Goal: Task Accomplishment & Management: Manage account settings

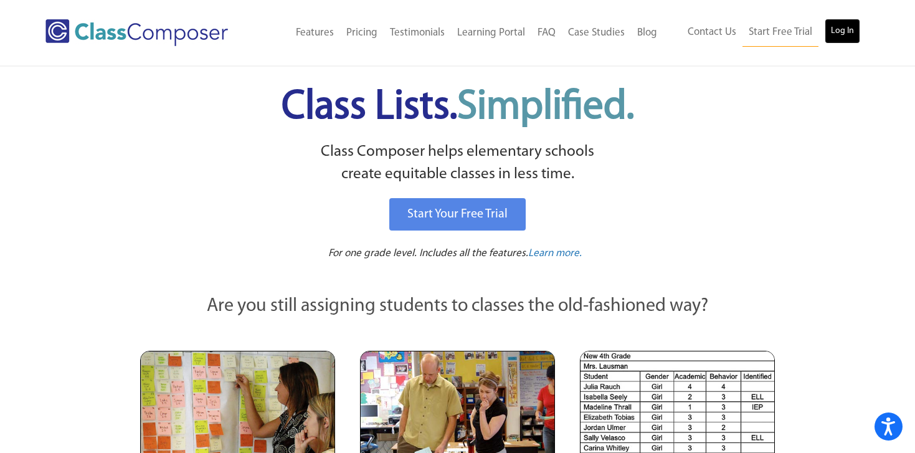
click at [842, 27] on link "Log In" at bounding box center [843, 31] width 36 height 25
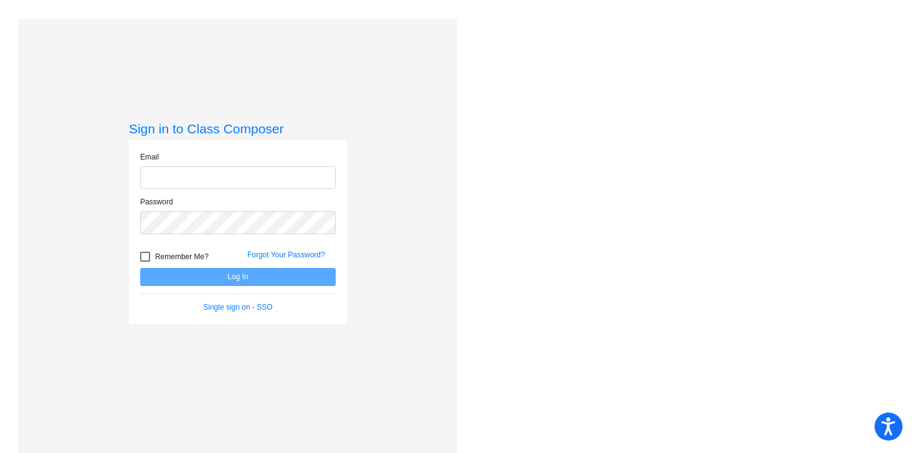
type input "[EMAIL_ADDRESS][DOMAIN_NAME]"
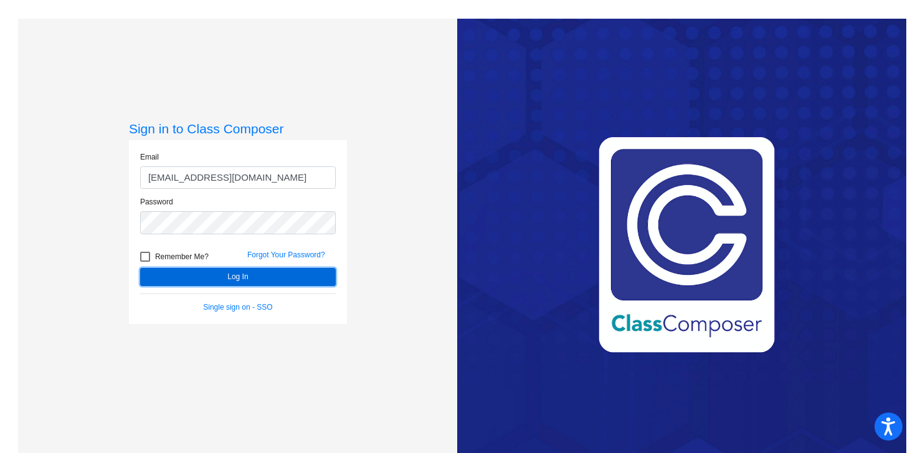
click at [288, 275] on button "Log In" at bounding box center [238, 277] width 196 height 18
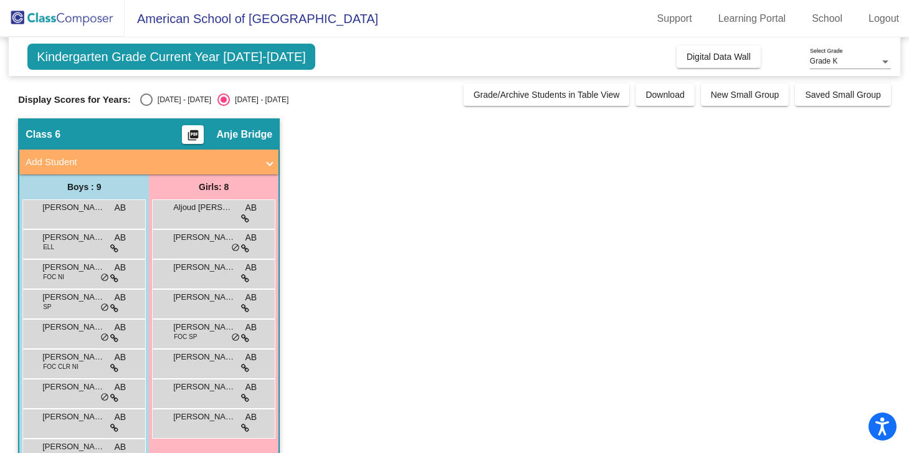
scroll to position [36, 0]
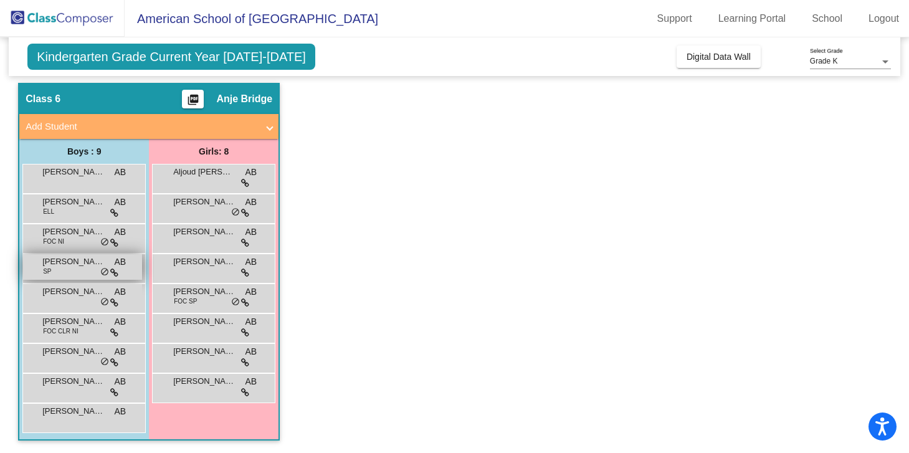
click at [44, 272] on span "SP" at bounding box center [47, 271] width 8 height 9
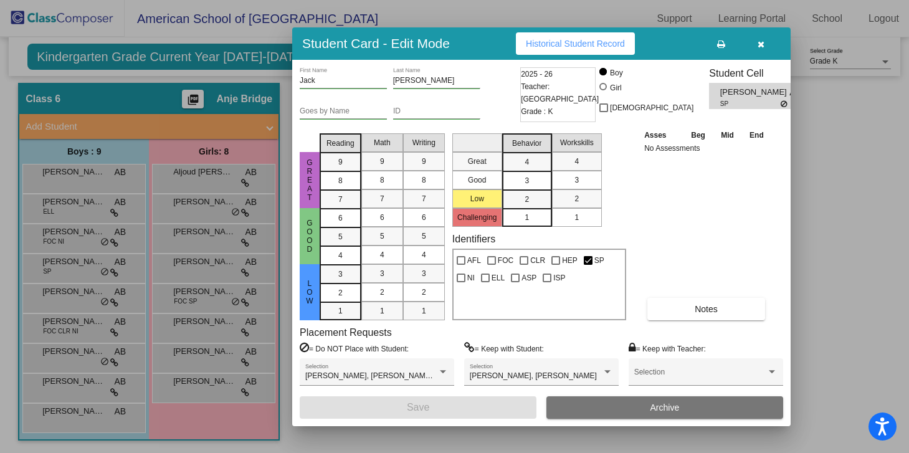
click at [762, 42] on icon "button" at bounding box center [760, 44] width 7 height 9
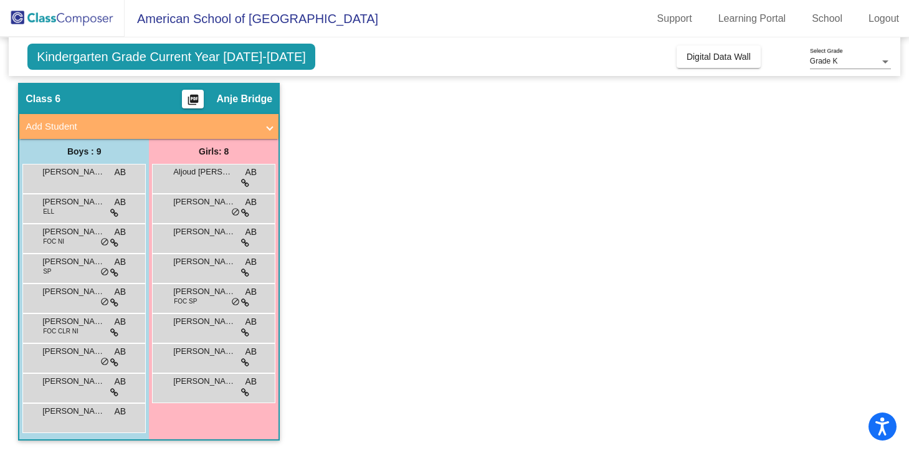
scroll to position [0, 0]
click at [80, 244] on div "[PERSON_NAME] FOC NI AB lock do_not_disturb_alt" at bounding box center [82, 237] width 119 height 26
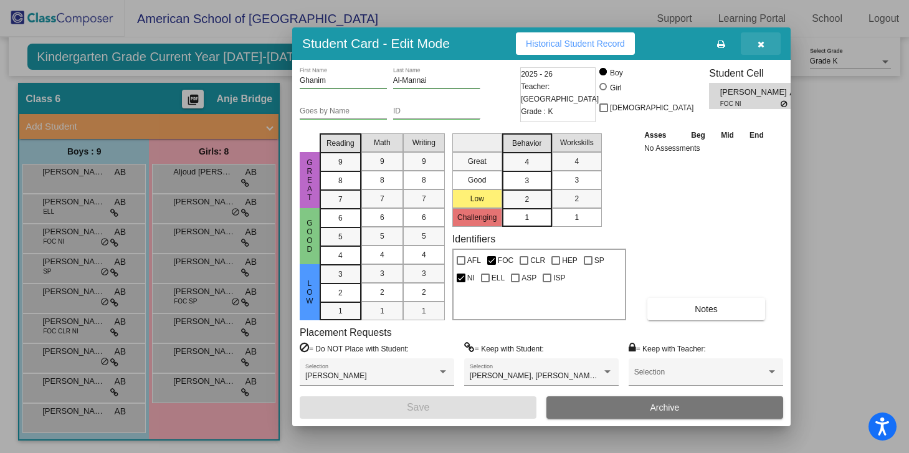
click at [759, 37] on button "button" at bounding box center [761, 43] width 40 height 22
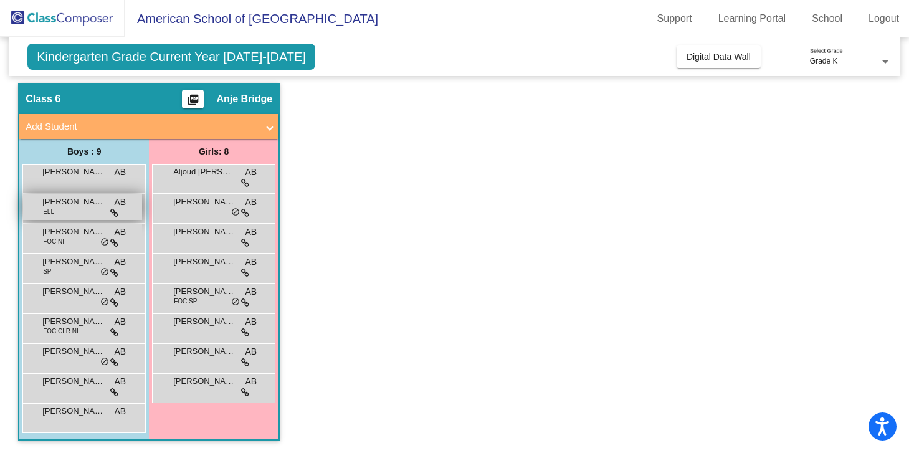
click at [52, 211] on span "ELL" at bounding box center [48, 211] width 11 height 9
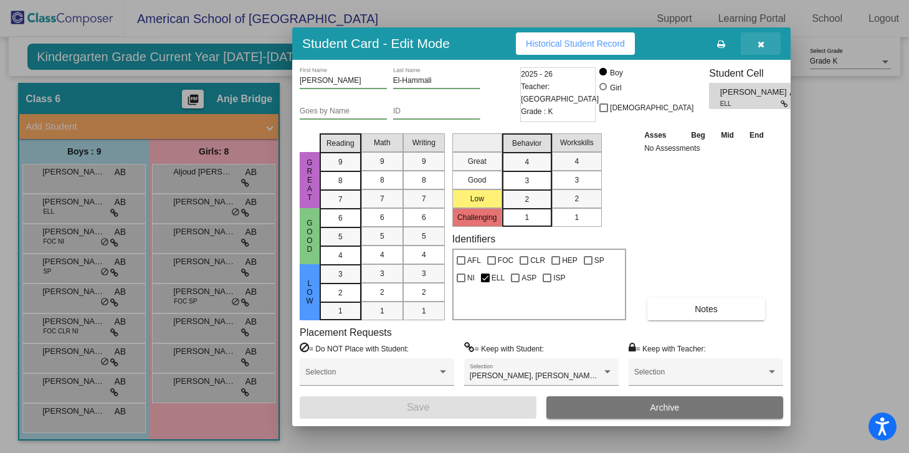
click at [759, 45] on icon "button" at bounding box center [760, 44] width 7 height 9
